Goal: Task Accomplishment & Management: Manage account settings

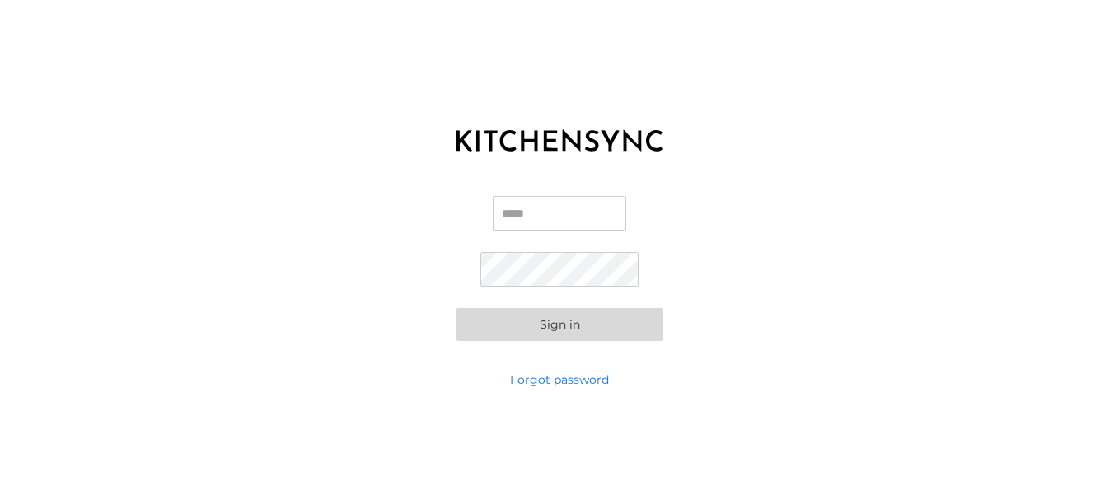
click at [554, 206] on input "Email" at bounding box center [560, 213] width 134 height 35
click at [855, 236] on div "Email Password Sign in" at bounding box center [559, 269] width 1119 height 206
click at [1053, 246] on div "Email Password Sign in" at bounding box center [559, 269] width 1119 height 206
click at [514, 202] on input "Email" at bounding box center [560, 213] width 134 height 35
type input "**********"
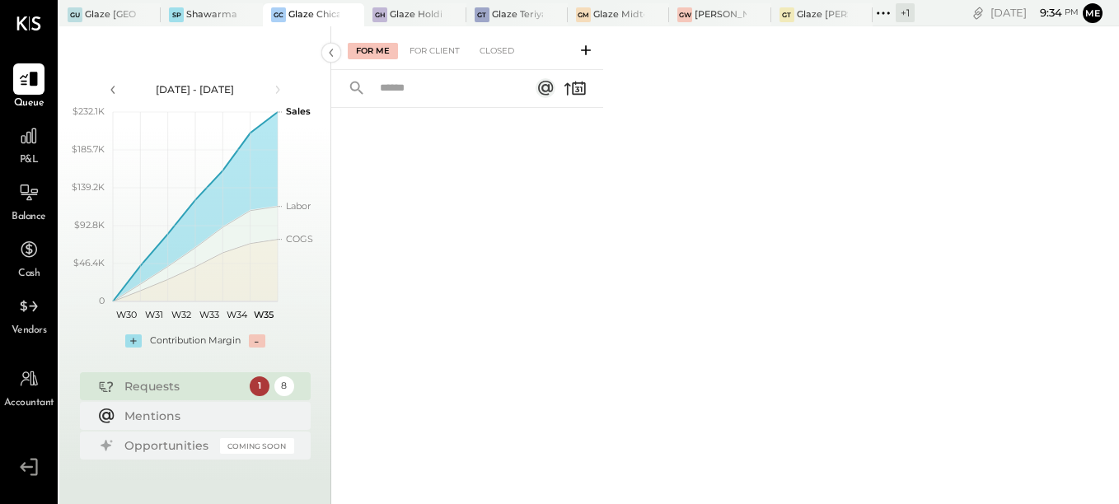
click at [877, 18] on icon at bounding box center [883, 12] width 21 height 21
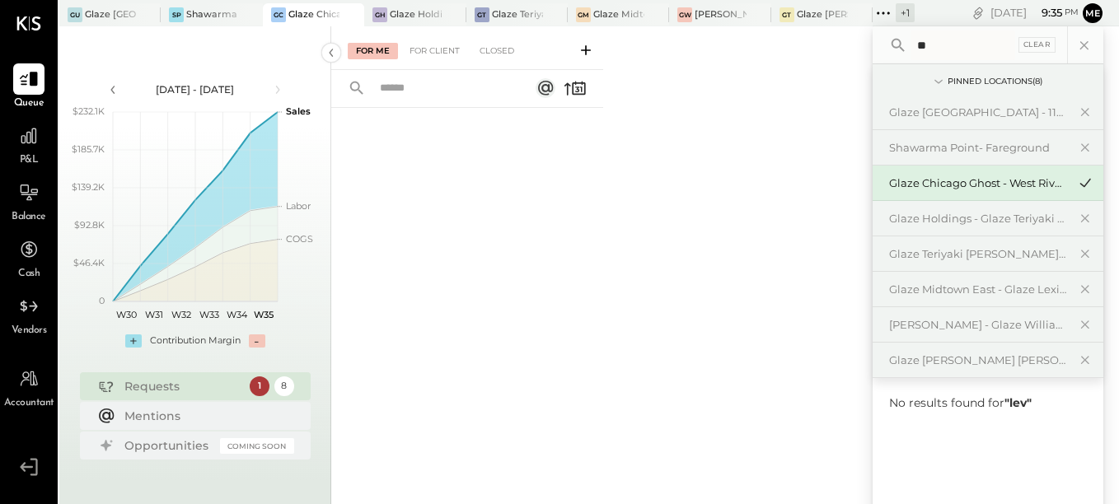
type input "*"
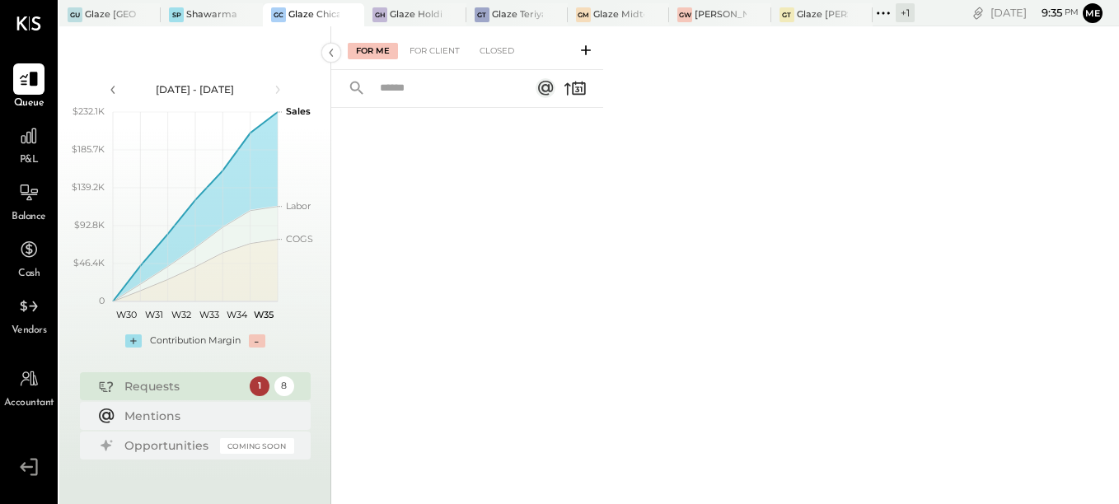
click at [585, 321] on div at bounding box center [467, 286] width 272 height 357
